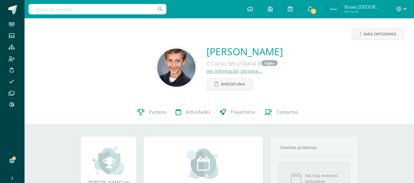
click at [129, 6] on input "text" at bounding box center [97, 9] width 138 height 10
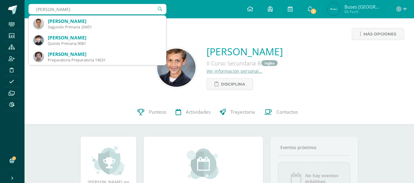
type input "SEBASTIAN SCHEE"
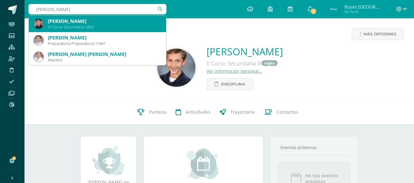
click at [111, 26] on div "IV Curso Secundaria 3452" at bounding box center [104, 26] width 113 height 5
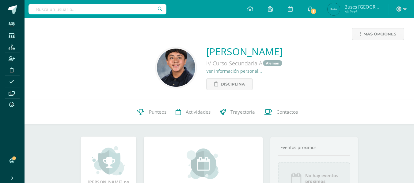
click at [76, 9] on input "text" at bounding box center [97, 9] width 138 height 10
type input "nesly oliva"
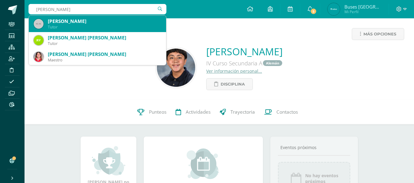
click at [74, 23] on div "Nesly Yesenia Oliva Aguilar" at bounding box center [104, 21] width 113 height 6
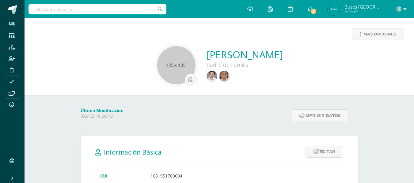
click at [212, 55] on link "[PERSON_NAME]" at bounding box center [244, 54] width 76 height 13
click at [206, 75] on img at bounding box center [211, 76] width 11 height 11
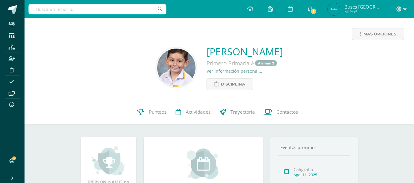
click at [124, 7] on input "text" at bounding box center [97, 9] width 138 height 10
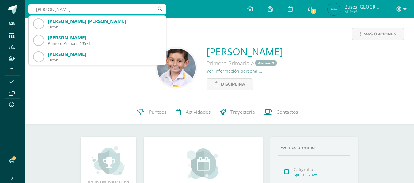
type input "miguel polanco"
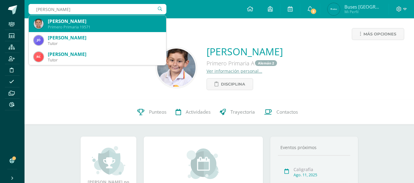
click at [108, 22] on div "[PERSON_NAME]" at bounding box center [104, 21] width 113 height 6
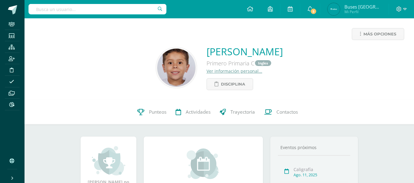
click at [206, 71] on link "Ver información personal..." at bounding box center [234, 71] width 56 height 6
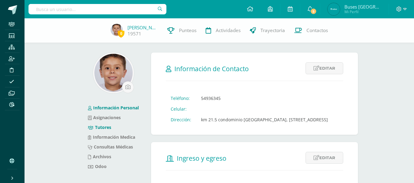
click at [105, 127] on link "Tutores" at bounding box center [99, 128] width 23 height 6
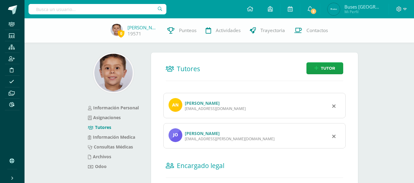
click at [207, 104] on link "[PERSON_NAME]" at bounding box center [202, 103] width 35 height 6
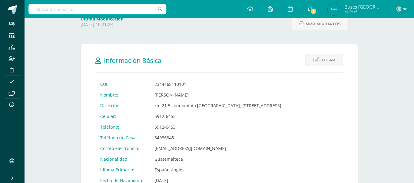
scroll to position [122, 0]
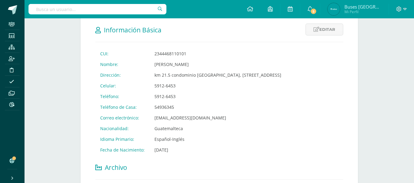
drag, startPoint x: 154, startPoint y: 85, endPoint x: 175, endPoint y: 86, distance: 21.2
click at [175, 86] on td "5912-6453" at bounding box center [217, 86] width 137 height 11
copy td "5912-6453"
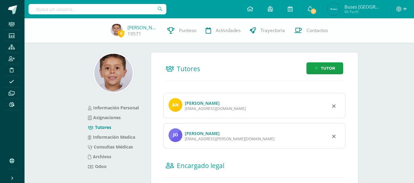
click at [197, 133] on link "José Miguel Polanco López" at bounding box center [202, 134] width 35 height 6
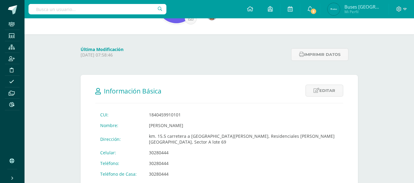
scroll to position [92, 0]
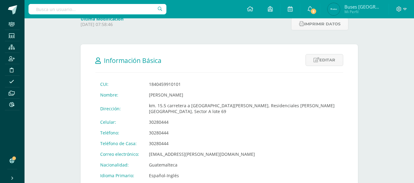
drag, startPoint x: 153, startPoint y: 117, endPoint x: 175, endPoint y: 116, distance: 21.7
click at [175, 117] on td "30280444" at bounding box center [243, 122] width 199 height 11
copy td "30280444"
